Goal: Task Accomplishment & Management: Complete application form

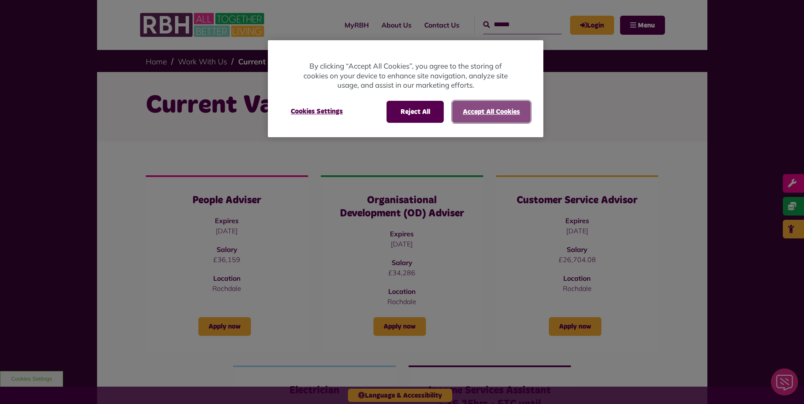
click at [486, 110] on button "Accept All Cookies" at bounding box center [491, 112] width 78 height 22
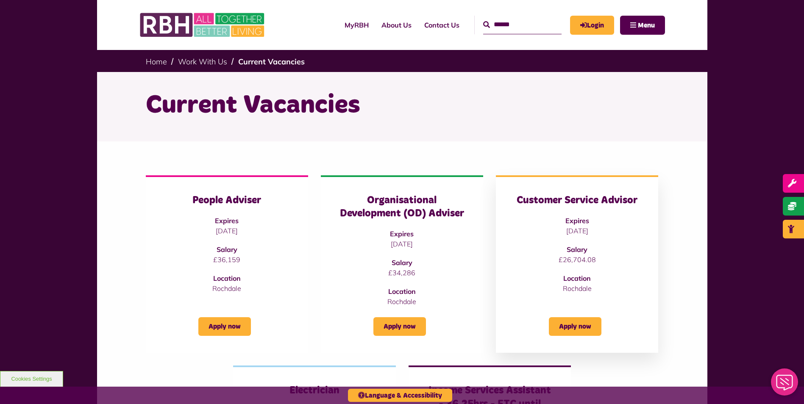
click at [644, 203] on div "Customer Service Advisor Expires 06/10/2025 Salary £26,704.08 Location Rochdale…" at bounding box center [577, 263] width 162 height 177
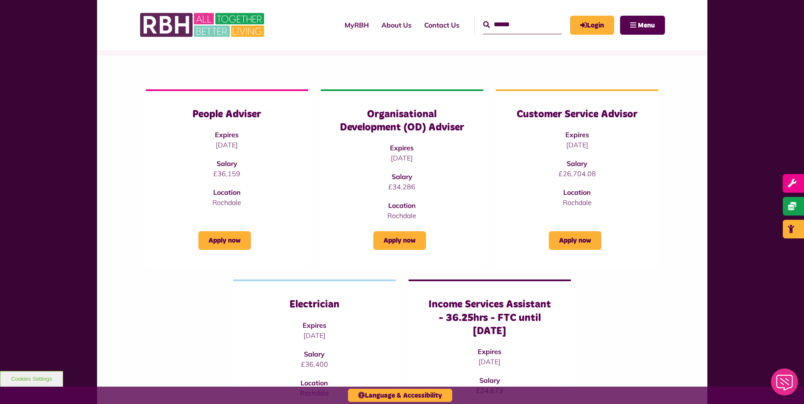
scroll to position [72, 0]
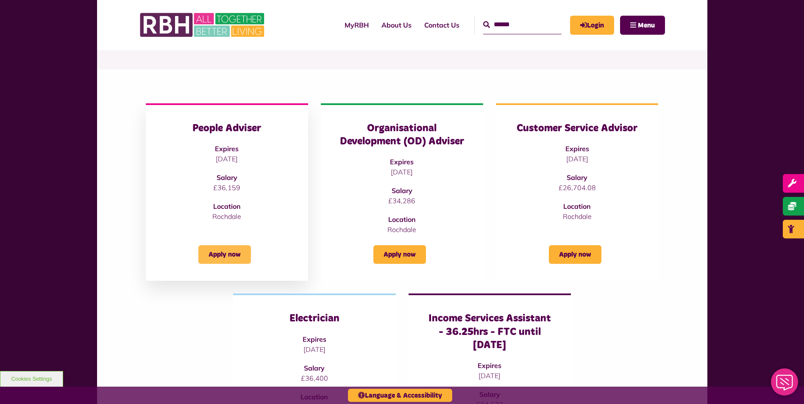
click at [223, 258] on link "Apply now" at bounding box center [224, 254] width 53 height 19
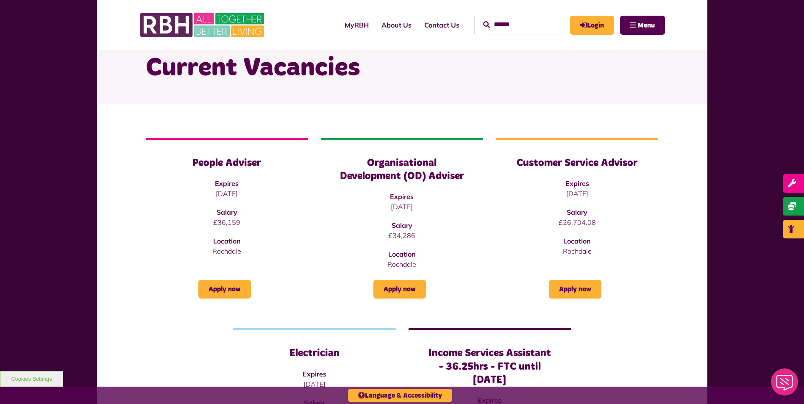
scroll to position [30, 0]
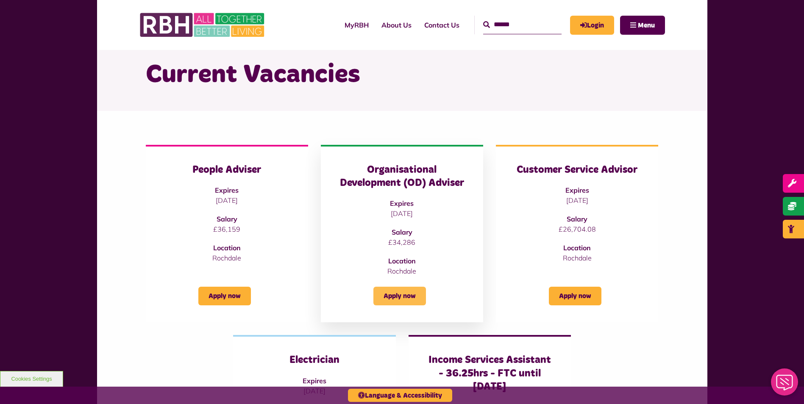
click at [398, 292] on link "Apply now" at bounding box center [399, 296] width 53 height 19
